Goal: Task Accomplishment & Management: Use online tool/utility

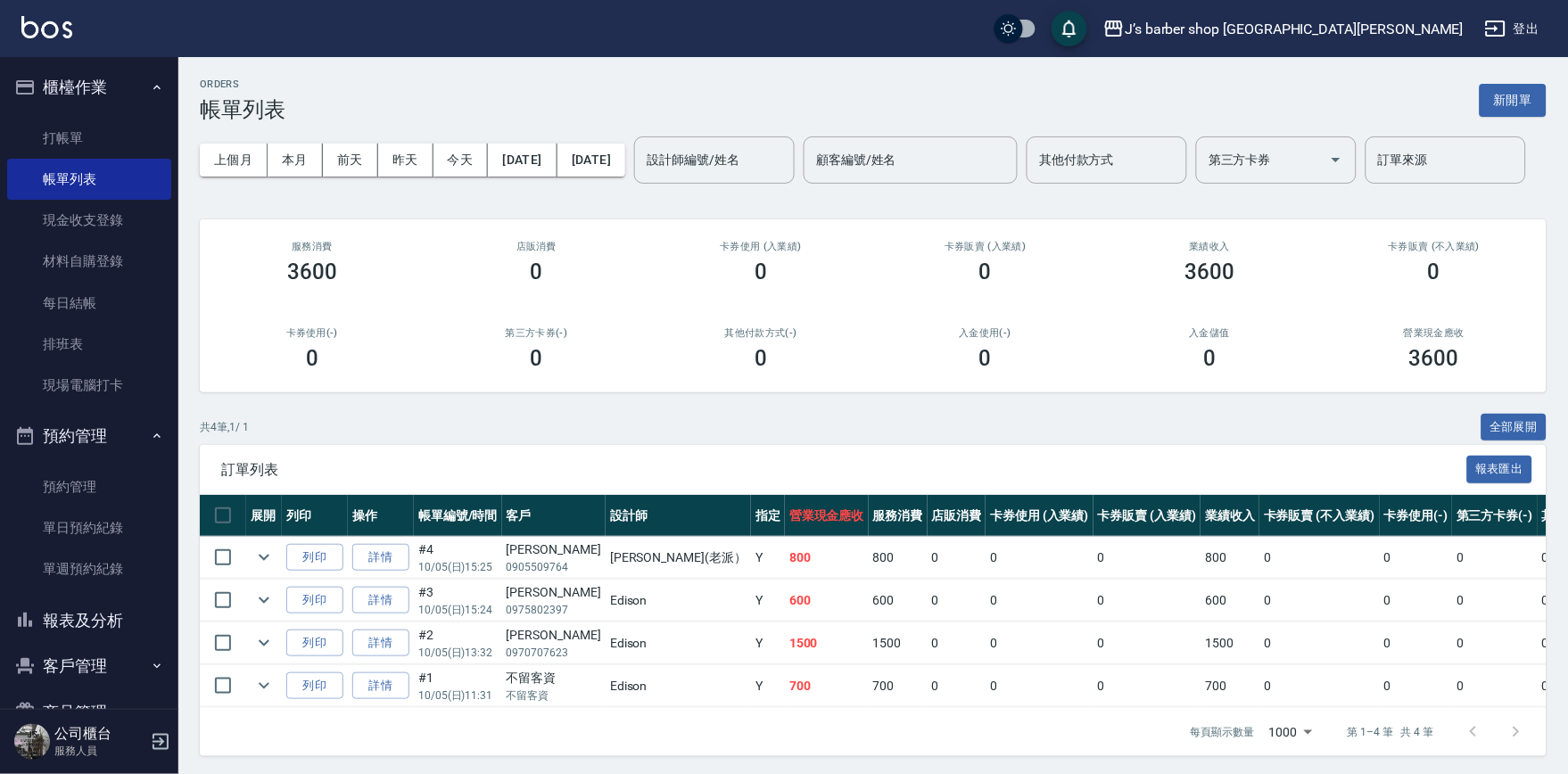
scroll to position [74, 0]
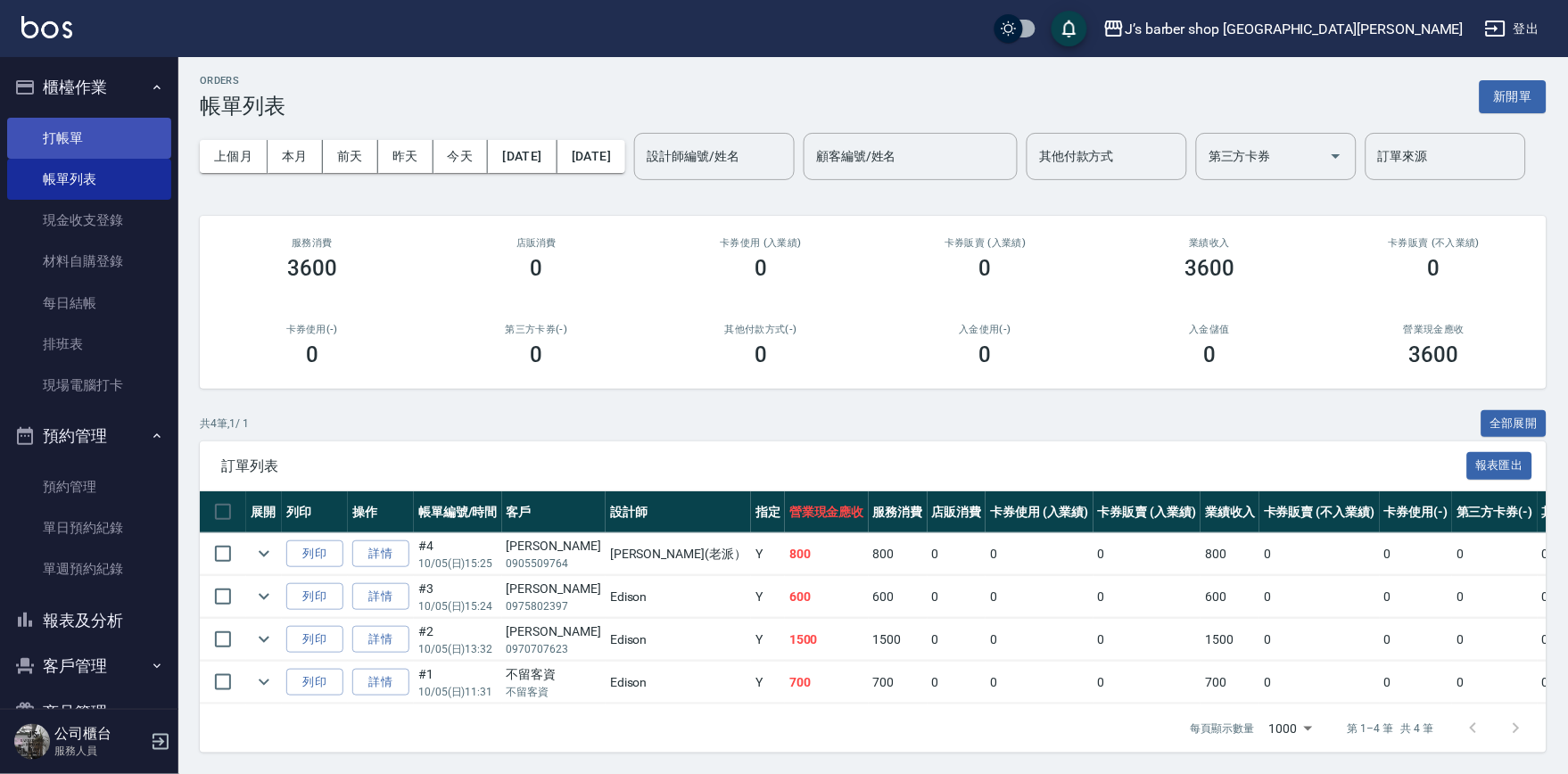
click at [71, 118] on link "打帳單" at bounding box center [89, 138] width 164 height 41
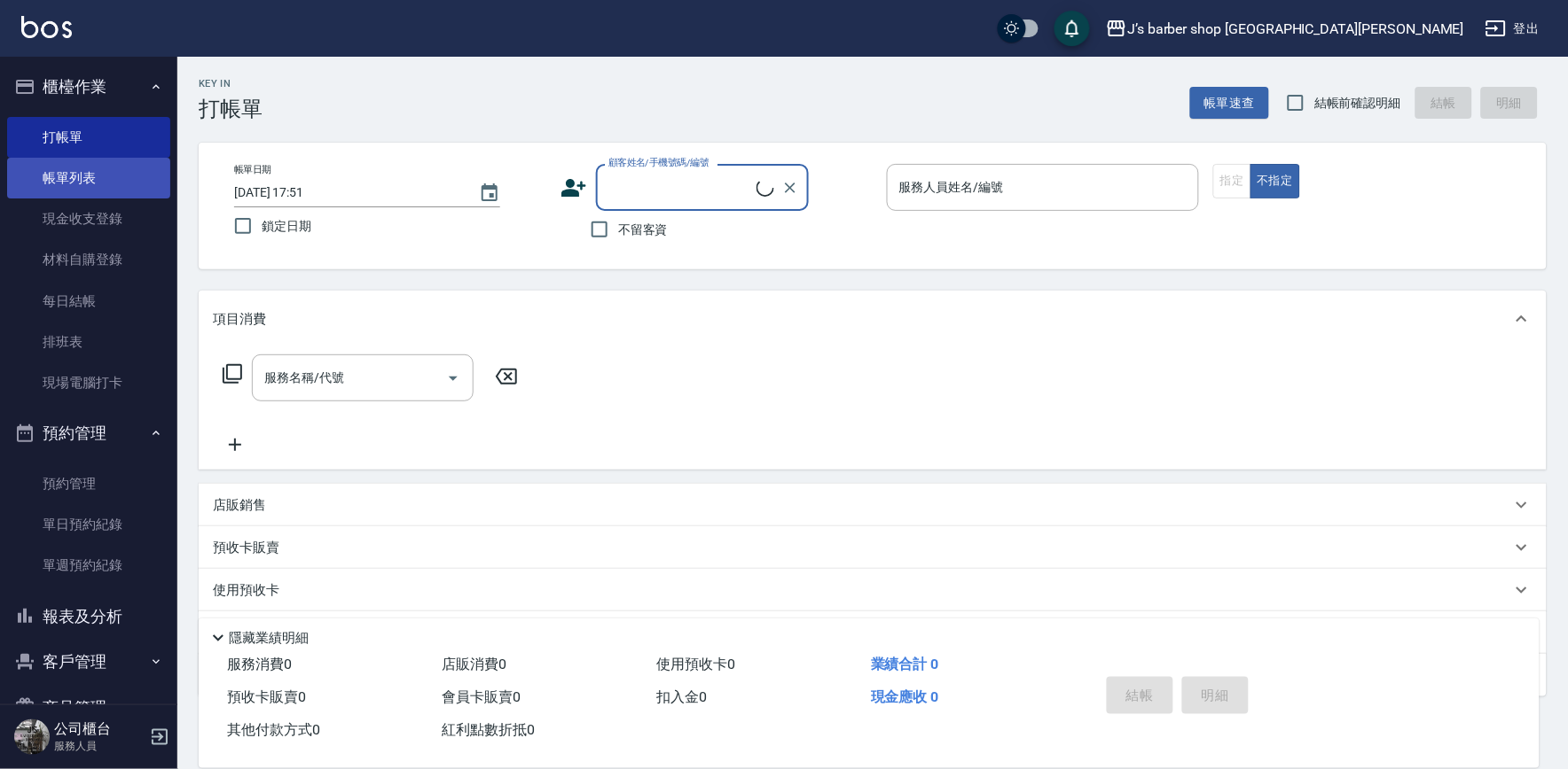
click at [77, 174] on link "帳單列表" at bounding box center [89, 177] width 163 height 40
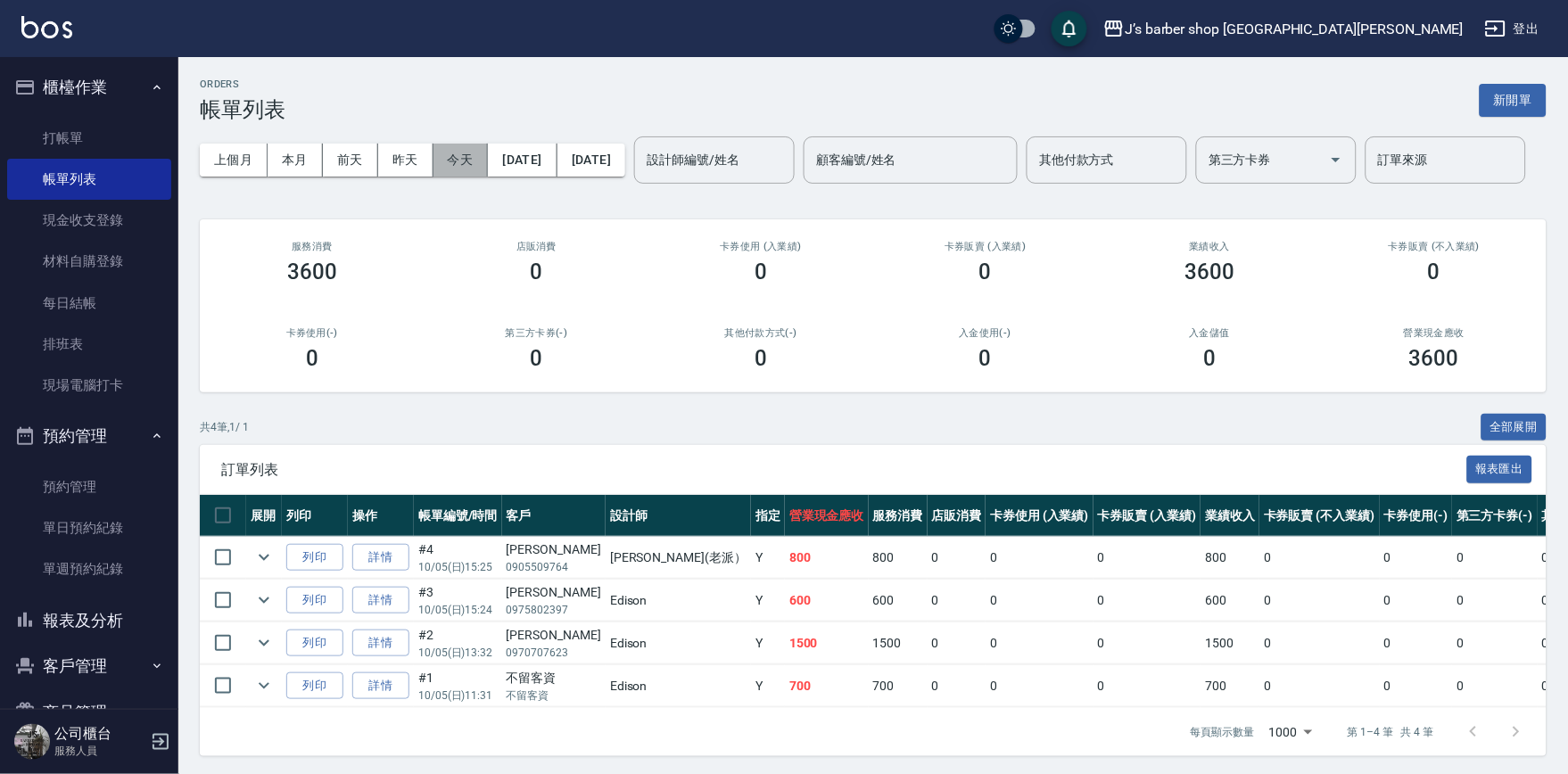
click at [460, 157] on button "今天" at bounding box center [462, 160] width 55 height 33
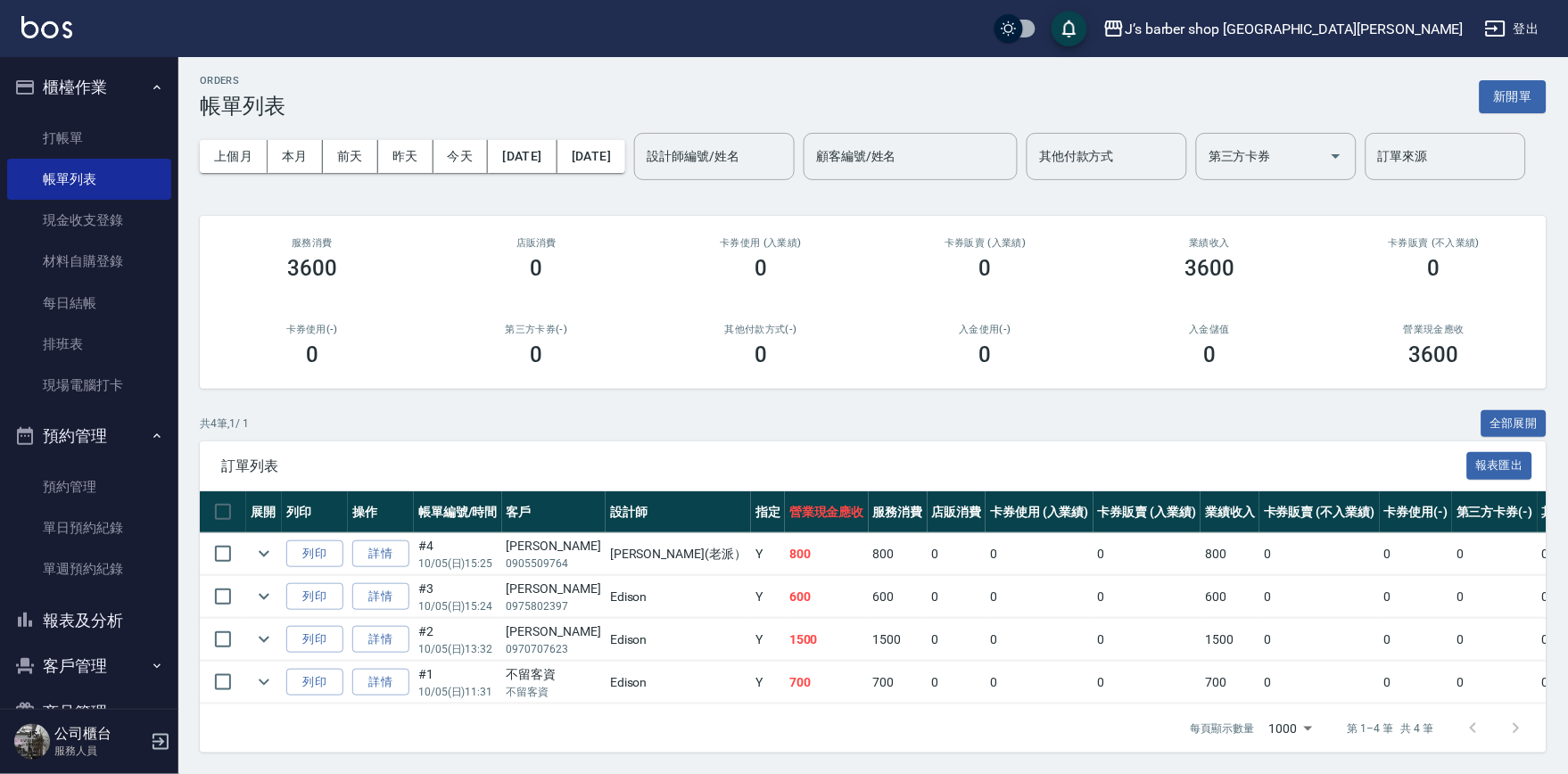
scroll to position [74, 0]
drag, startPoint x: 690, startPoint y: 660, endPoint x: 731, endPoint y: 660, distance: 41.0
click at [731, 662] on tr "列印 詳情 #1 10/05 (日) 11:31 不留客資 不留客資 Edison Y 700 700 0 0 0 700 0 0 0 0 0" at bounding box center [1000, 683] width 1601 height 42
drag, startPoint x: 731, startPoint y: 660, endPoint x: 690, endPoint y: 645, distance: 43.7
click at [690, 645] on tbody "列印 詳情 #4 10/05 (日) 15:25 [PERSON_NAME] 0905509764 [PERSON_NAME](老派） Y 800 800 0…" at bounding box center [1000, 618] width 1601 height 171
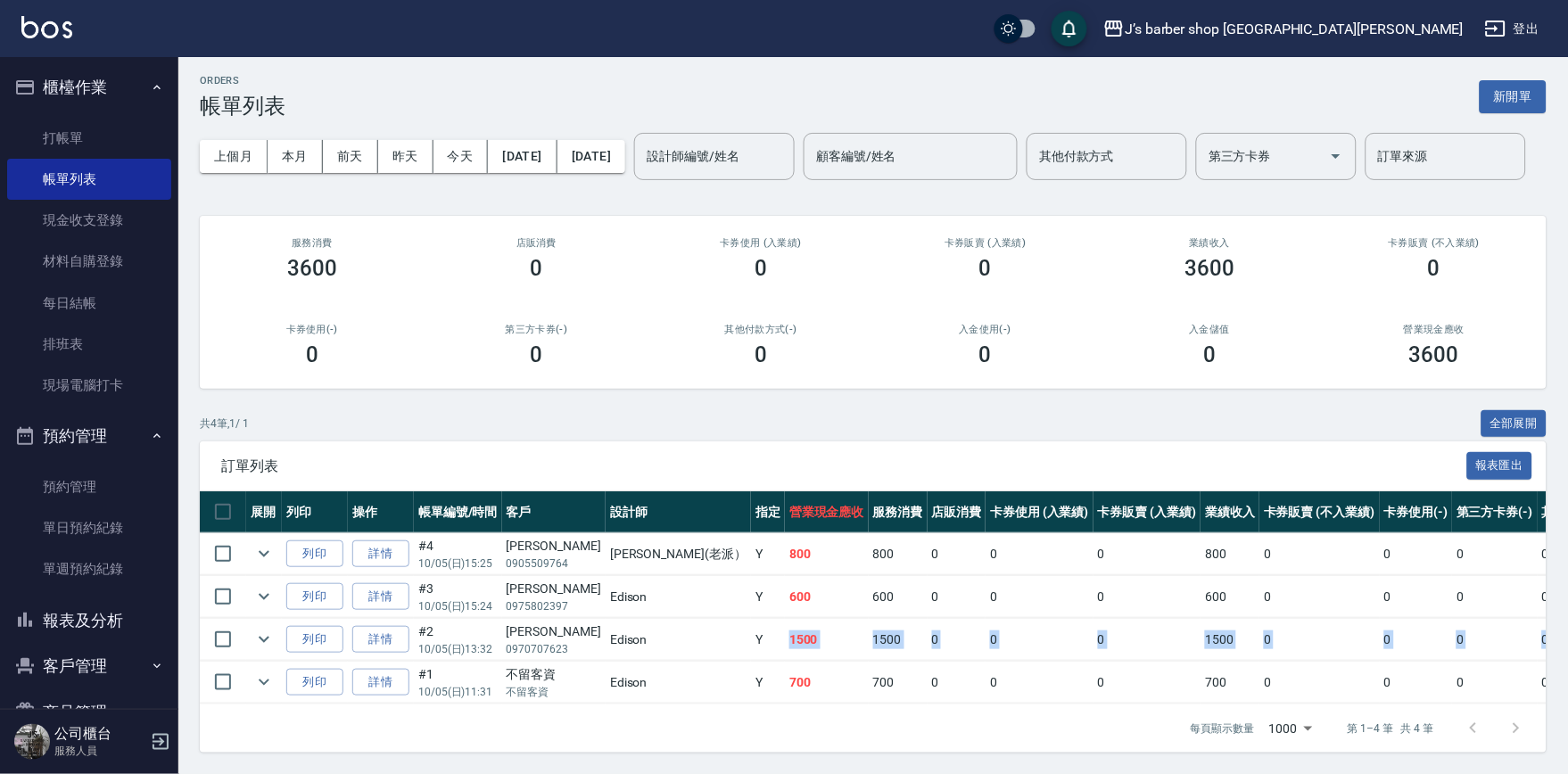
drag, startPoint x: 690, startPoint y: 645, endPoint x: 695, endPoint y: 624, distance: 21.6
click at [784, 624] on td "1500" at bounding box center [826, 640] width 84 height 42
drag, startPoint x: 698, startPoint y: 582, endPoint x: 725, endPoint y: 586, distance: 27.3
click at [784, 586] on td "600" at bounding box center [826, 598] width 84 height 42
drag, startPoint x: 725, startPoint y: 586, endPoint x: 709, endPoint y: 619, distance: 36.7
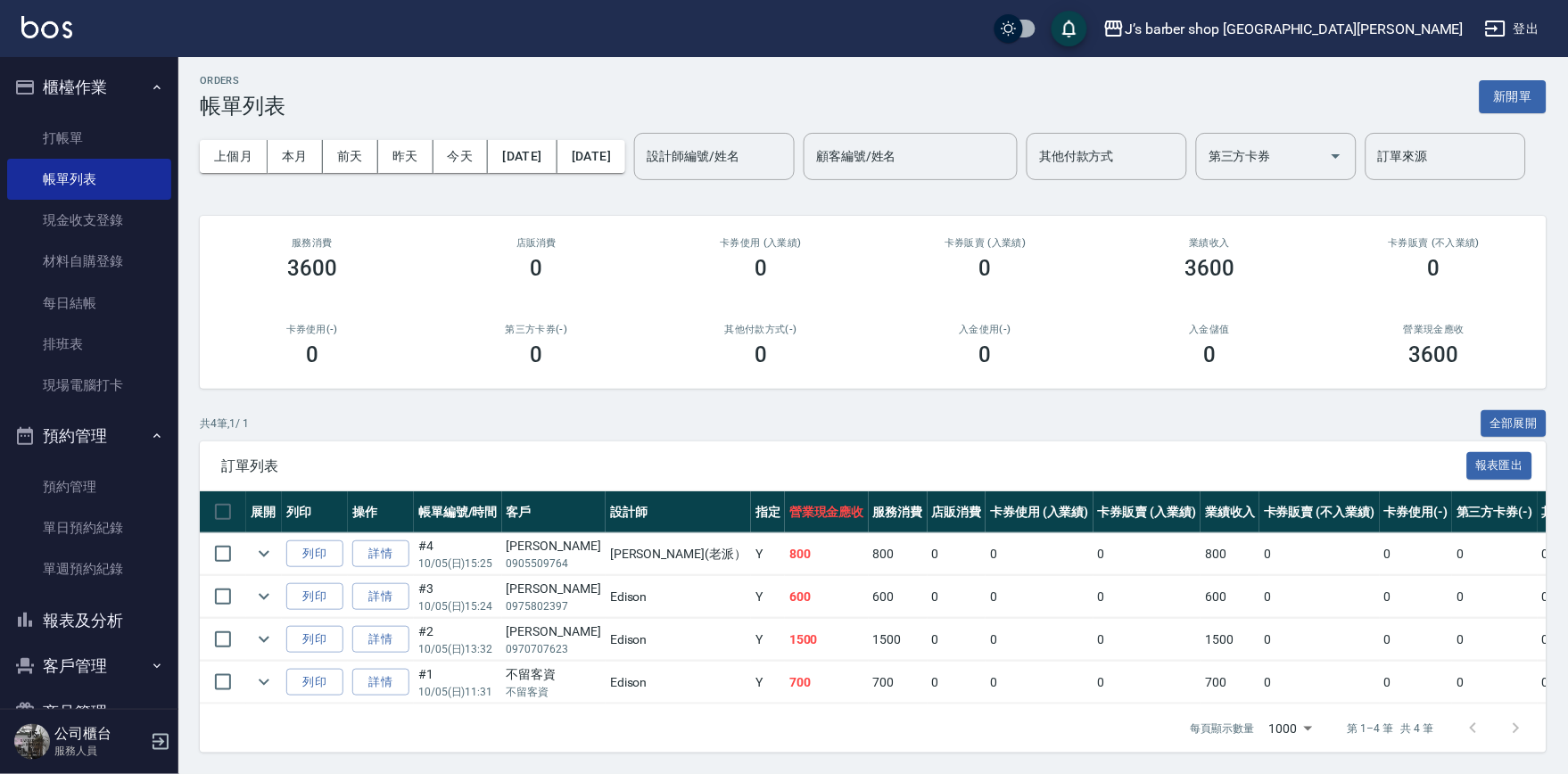
click at [784, 619] on td "1500" at bounding box center [826, 640] width 84 height 42
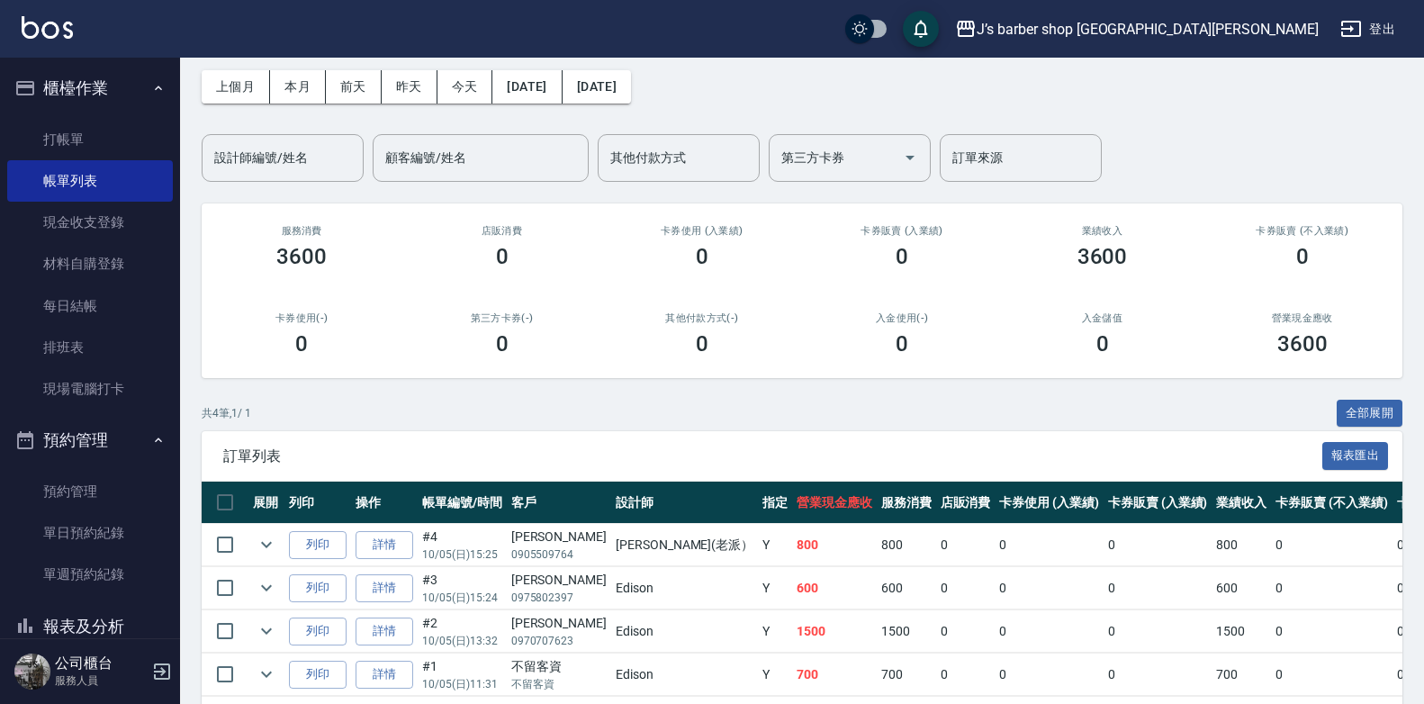
scroll to position [151, 0]
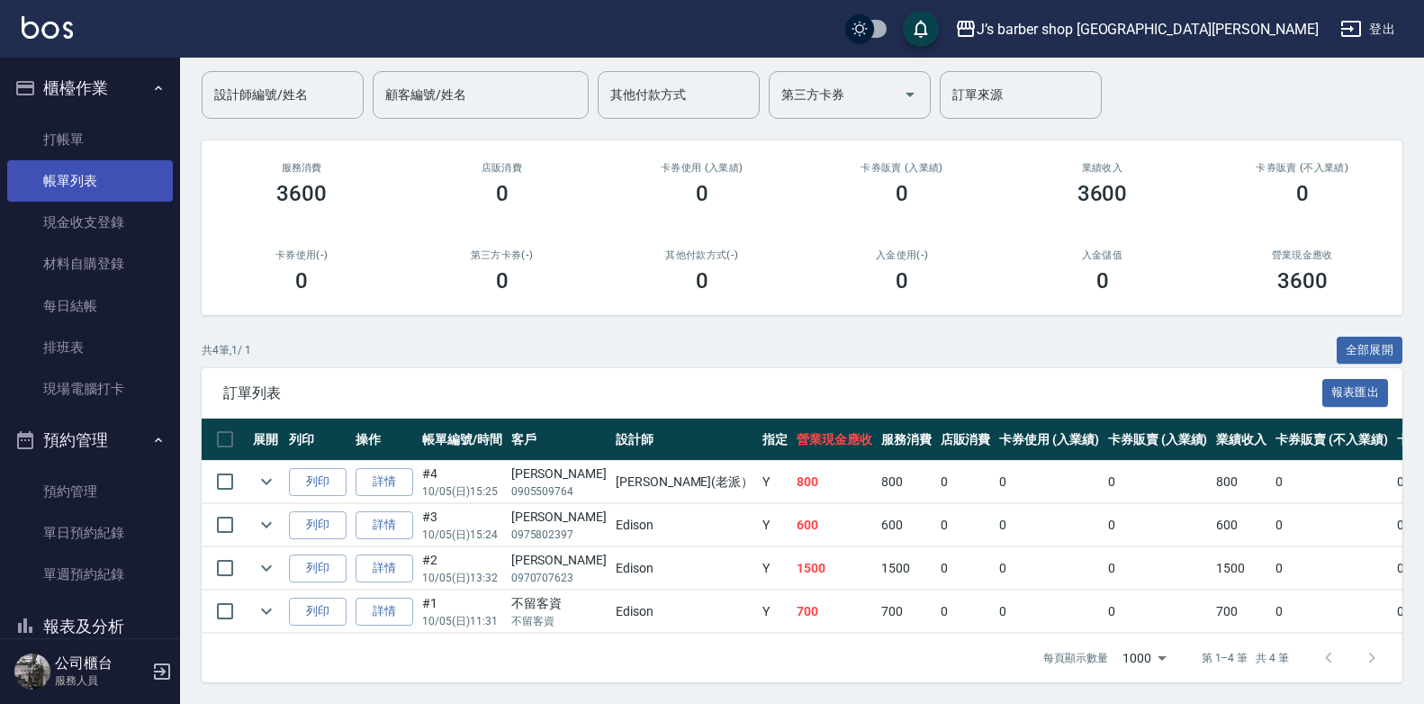
click at [110, 194] on link "帳單列表" at bounding box center [90, 180] width 166 height 41
click at [104, 185] on link "帳單列表" at bounding box center [90, 180] width 166 height 41
click at [103, 161] on link "帳單列表" at bounding box center [90, 180] width 166 height 41
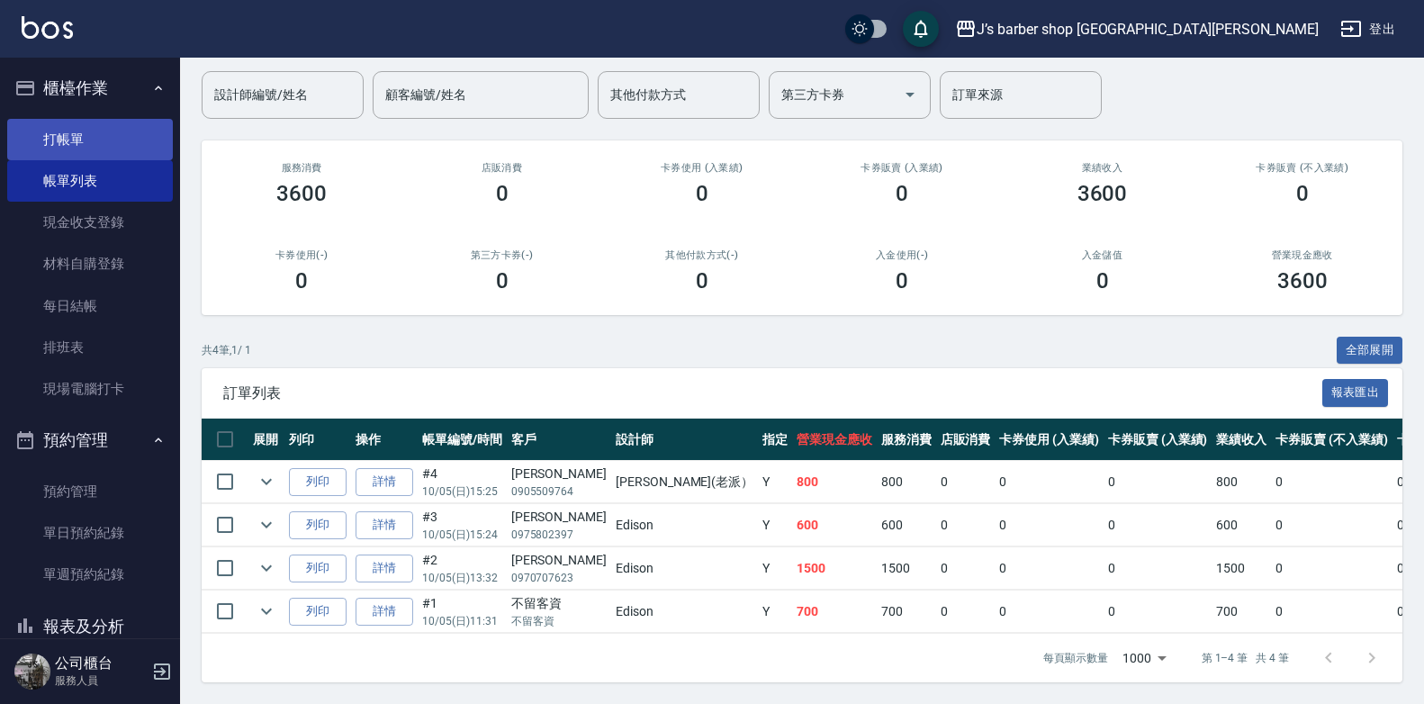
click at [109, 149] on link "打帳單" at bounding box center [90, 139] width 166 height 41
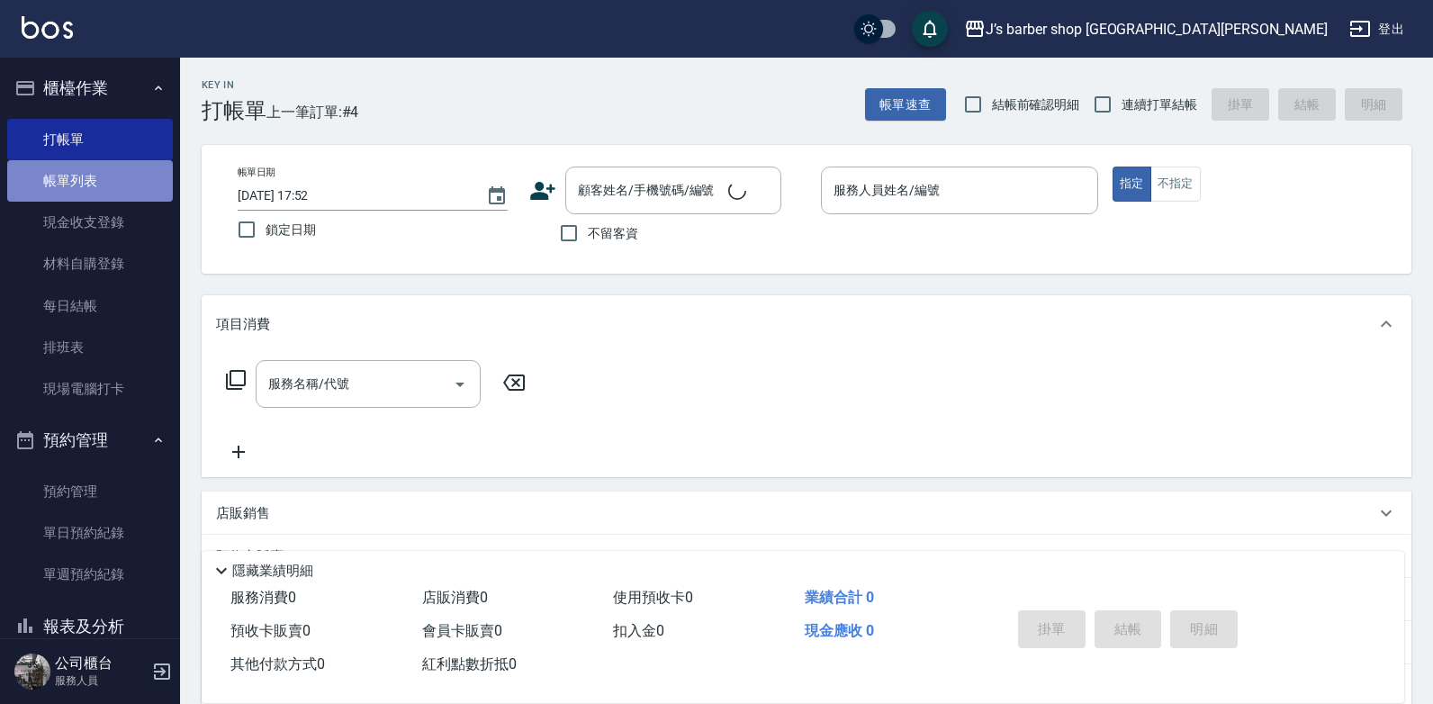
click at [97, 187] on link "帳單列表" at bounding box center [90, 180] width 166 height 41
